Goal: Information Seeking & Learning: Learn about a topic

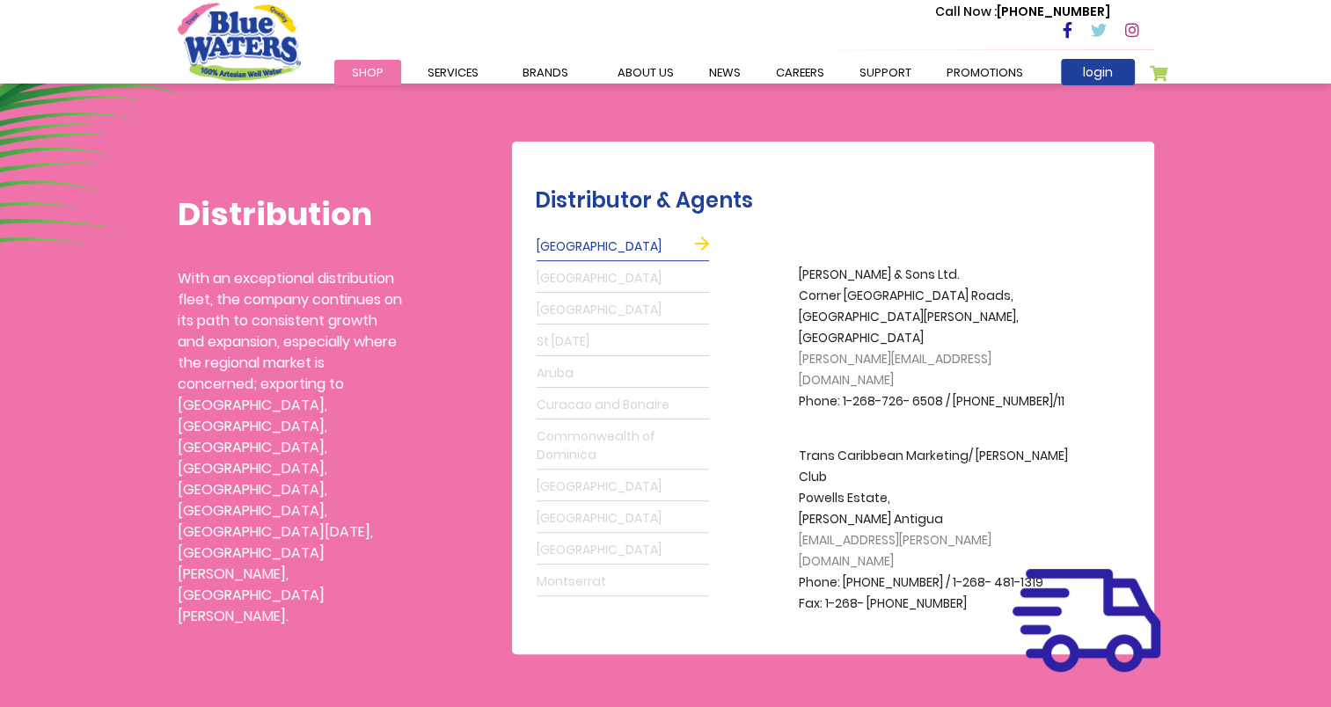
scroll to position [417, 0]
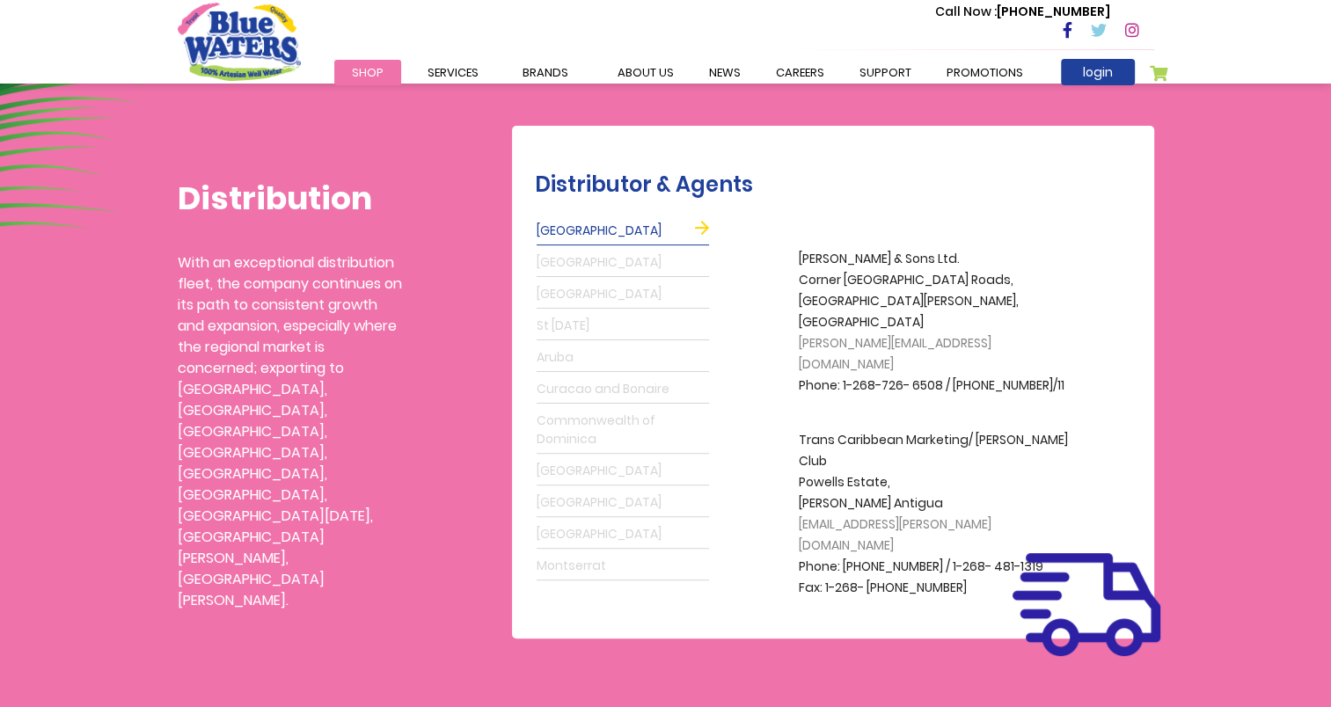
click at [553, 354] on link "Aruba" at bounding box center [623, 358] width 172 height 28
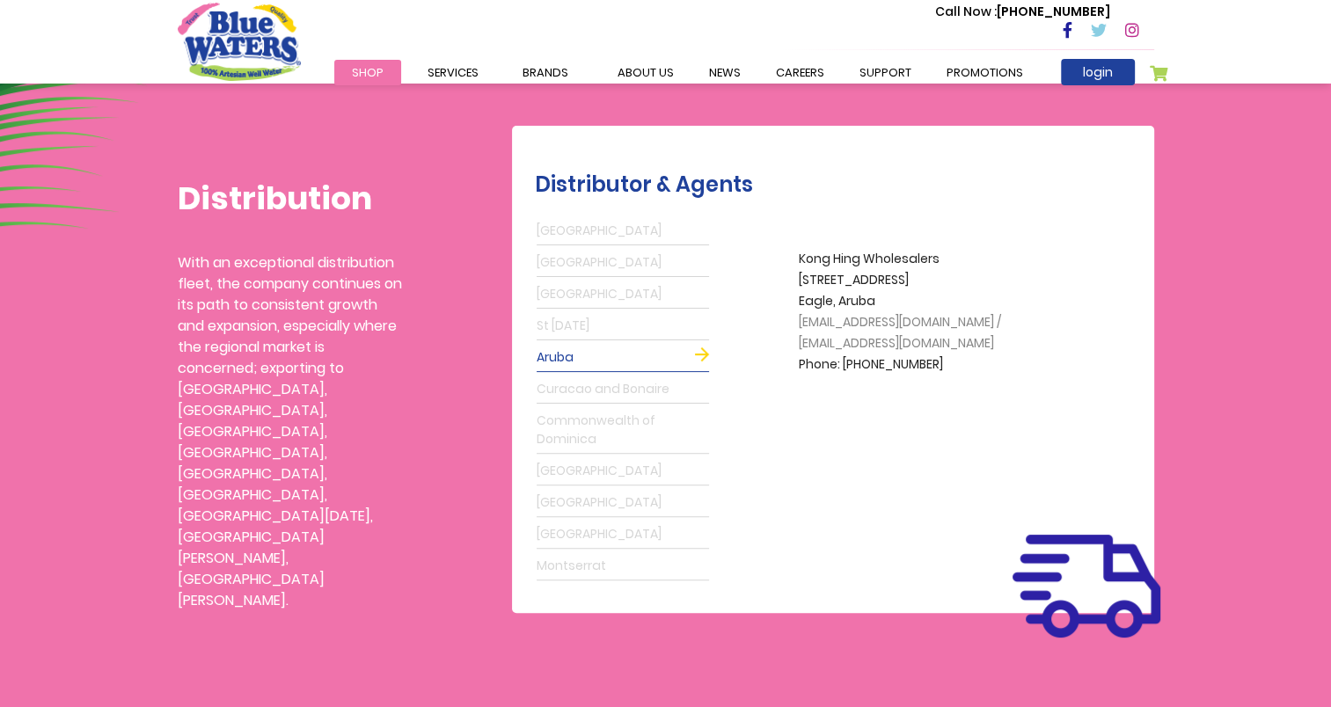
click at [558, 387] on link "Curacao and Bonaire" at bounding box center [623, 390] width 172 height 28
click at [558, 421] on link "Commonwealth of Dominica" at bounding box center [623, 430] width 172 height 47
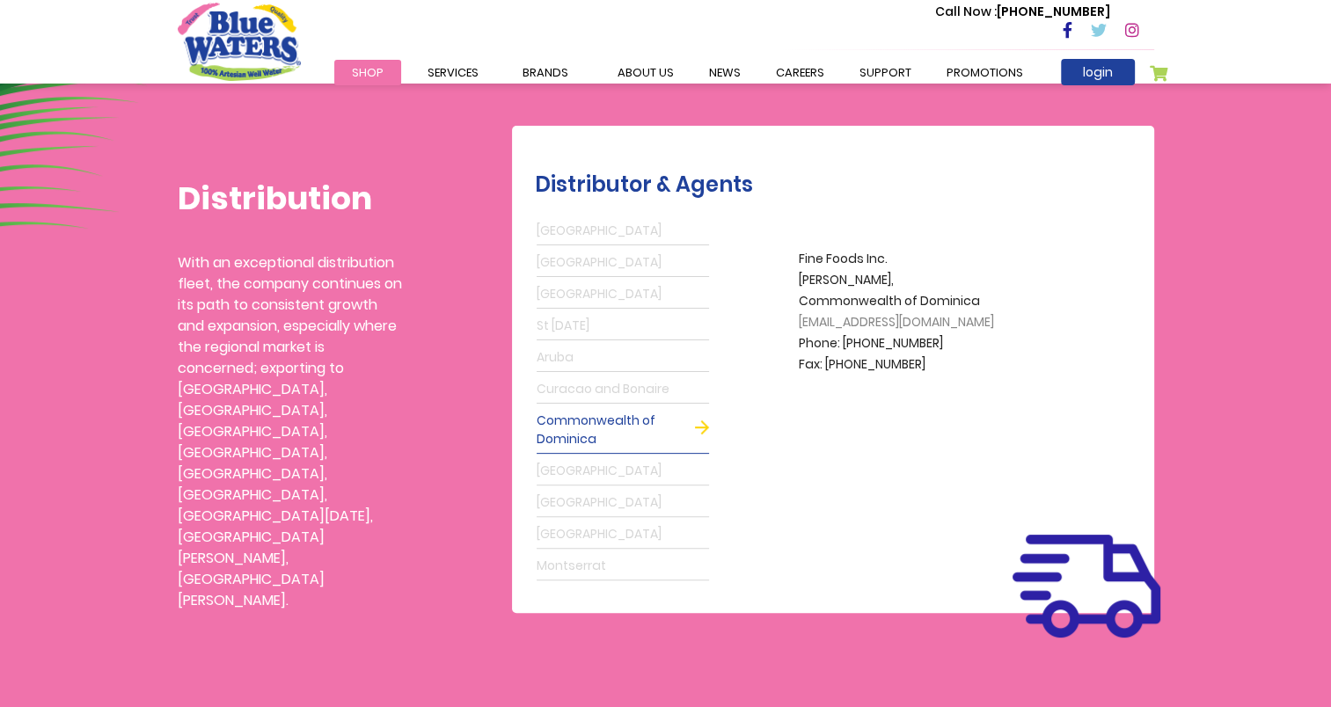
click at [553, 537] on link "[GEOGRAPHIC_DATA]" at bounding box center [623, 535] width 172 height 28
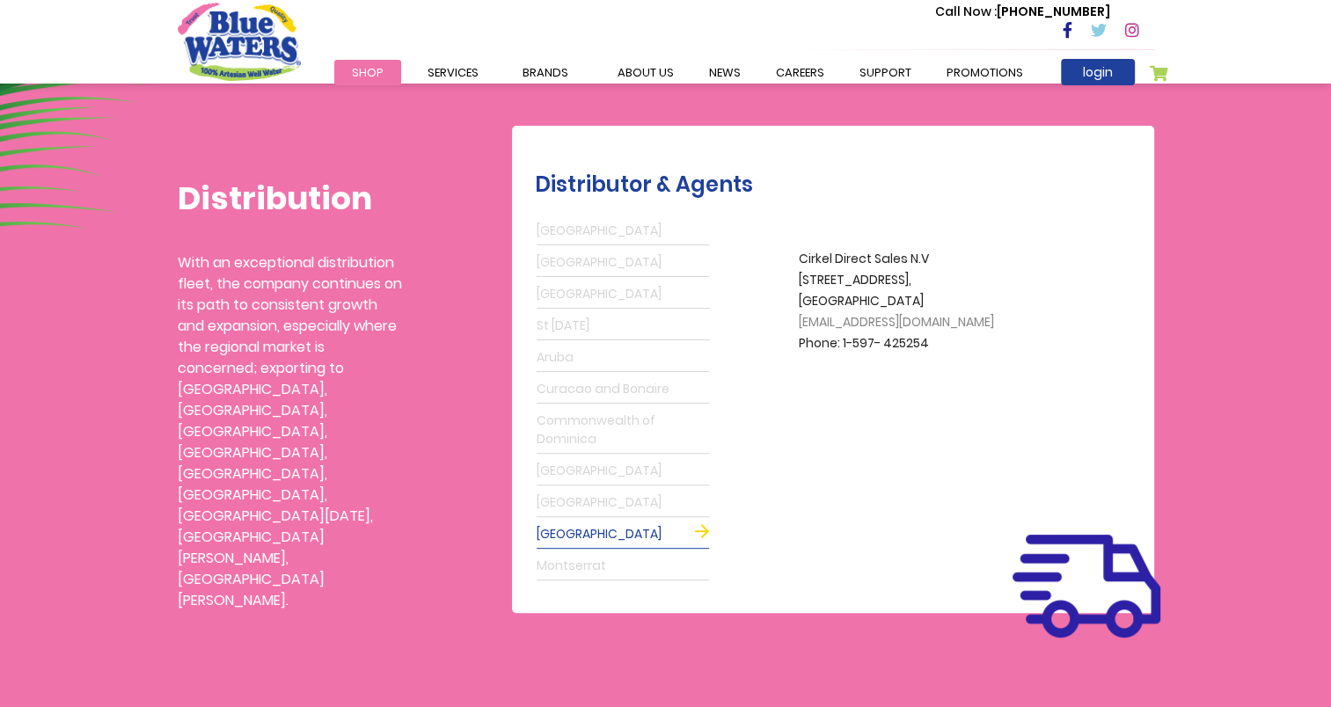
click at [552, 503] on link "[GEOGRAPHIC_DATA]" at bounding box center [623, 503] width 172 height 28
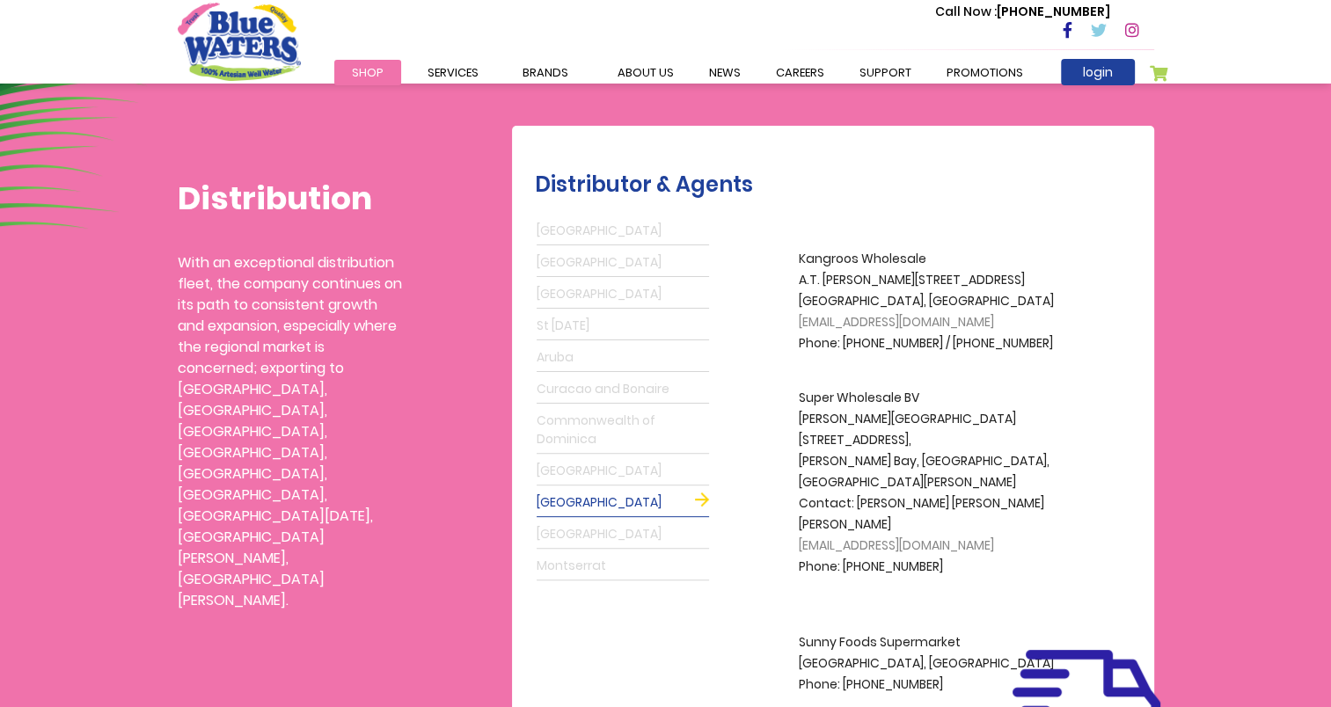
click at [562, 428] on link "Commonwealth of Dominica" at bounding box center [623, 430] width 172 height 47
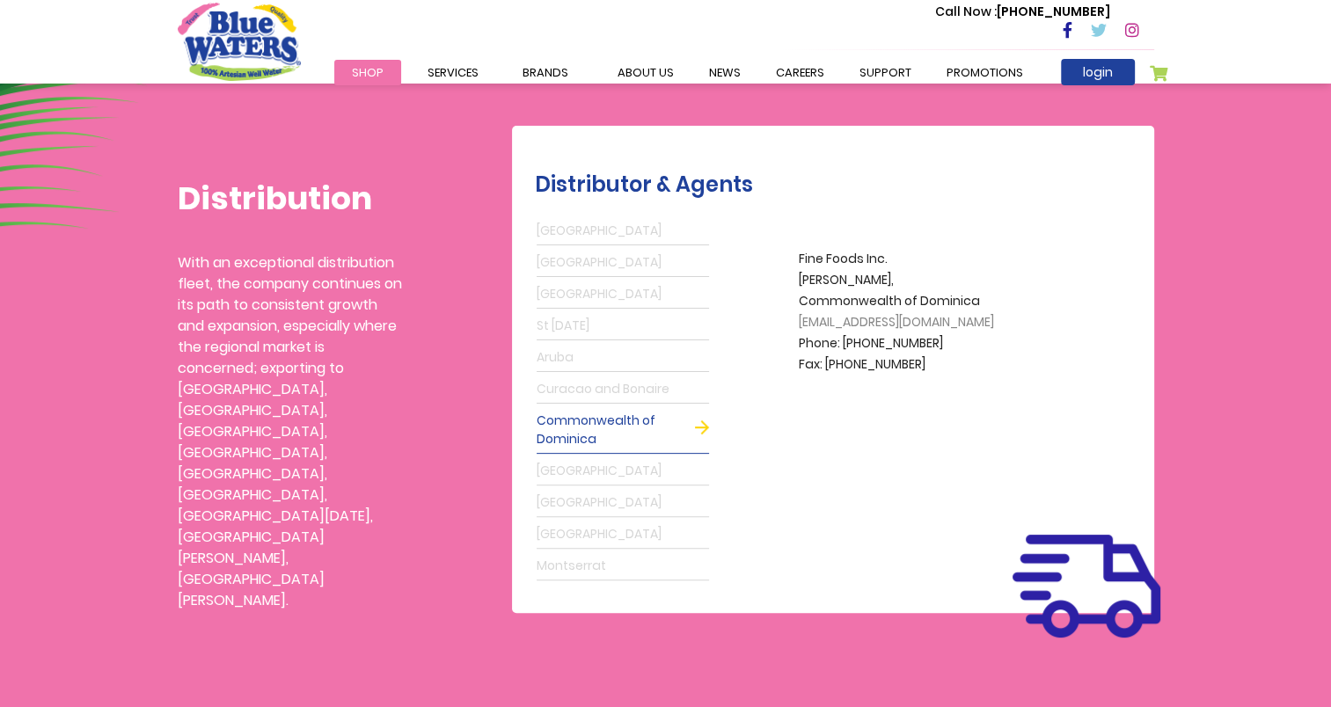
click at [566, 387] on link "Curacao and Bonaire" at bounding box center [623, 390] width 172 height 28
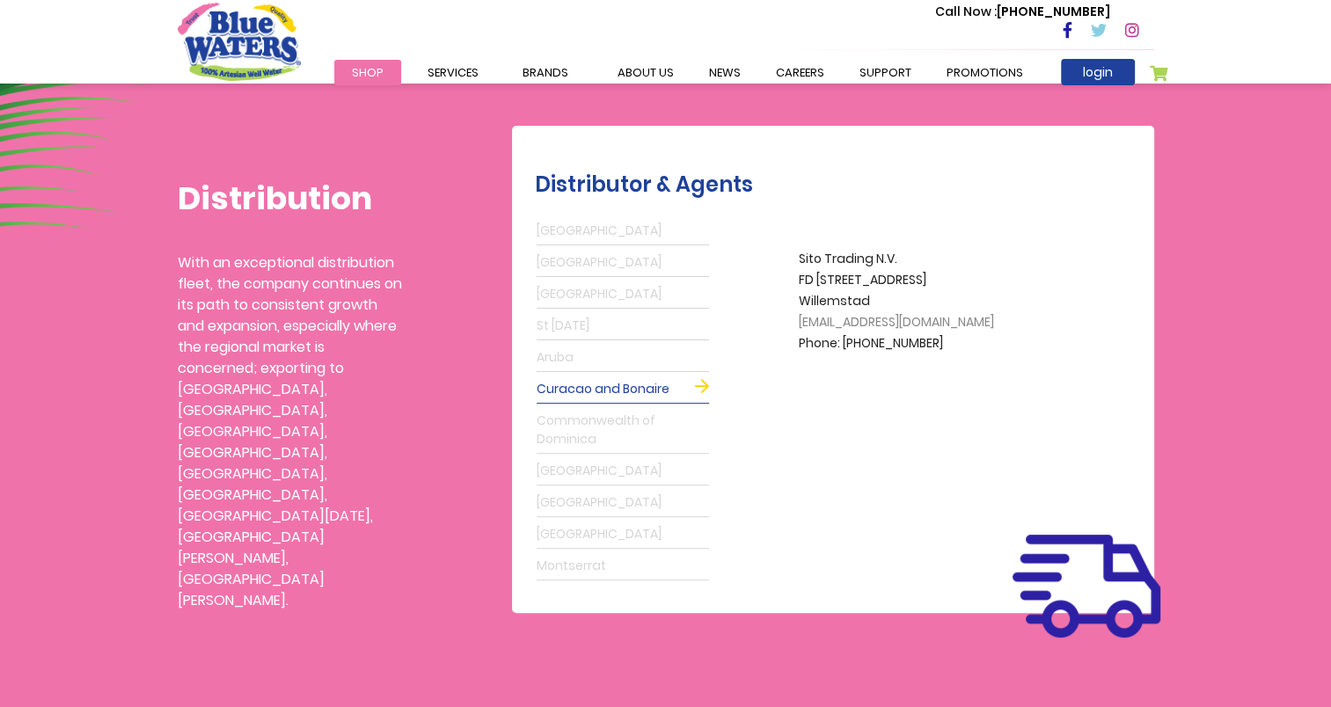
click at [554, 357] on link "Aruba" at bounding box center [623, 358] width 172 height 28
click at [566, 531] on link "[GEOGRAPHIC_DATA]" at bounding box center [623, 535] width 172 height 28
